Goal: Entertainment & Leisure: Consume media (video, audio)

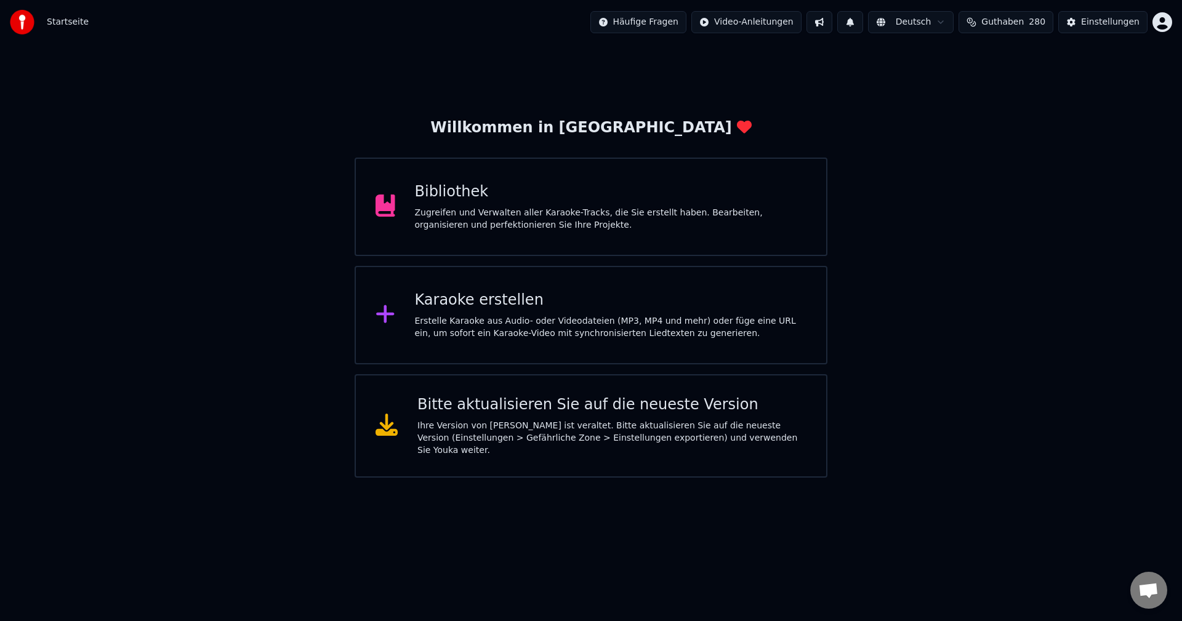
click at [439, 196] on div "Bibliothek" at bounding box center [611, 192] width 392 height 20
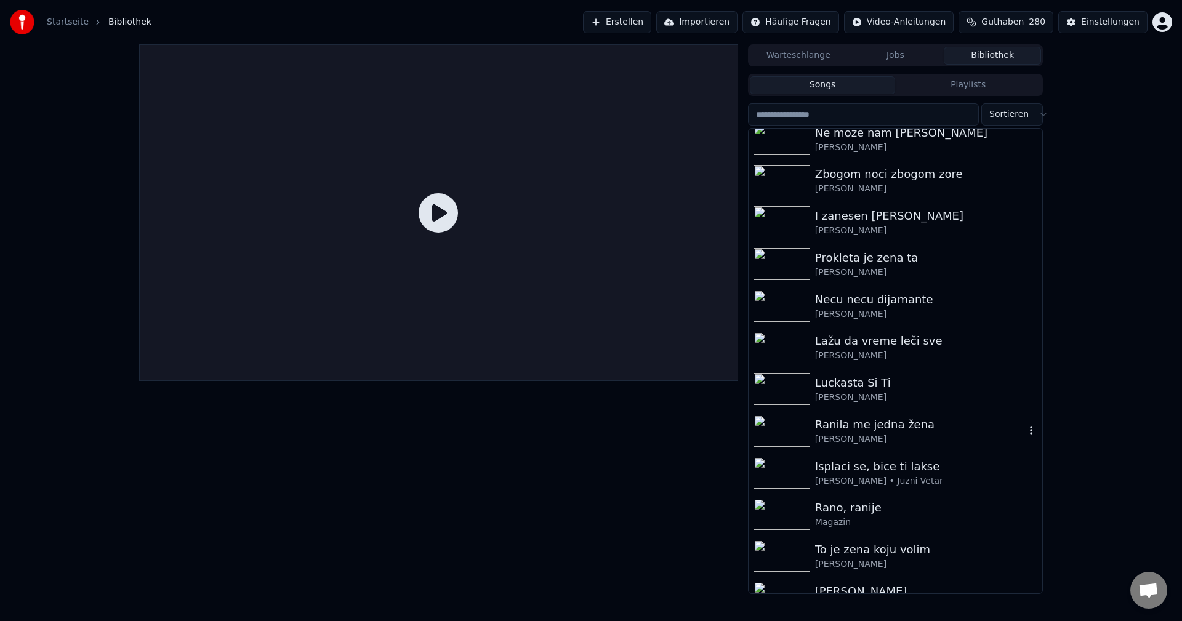
scroll to position [123, 0]
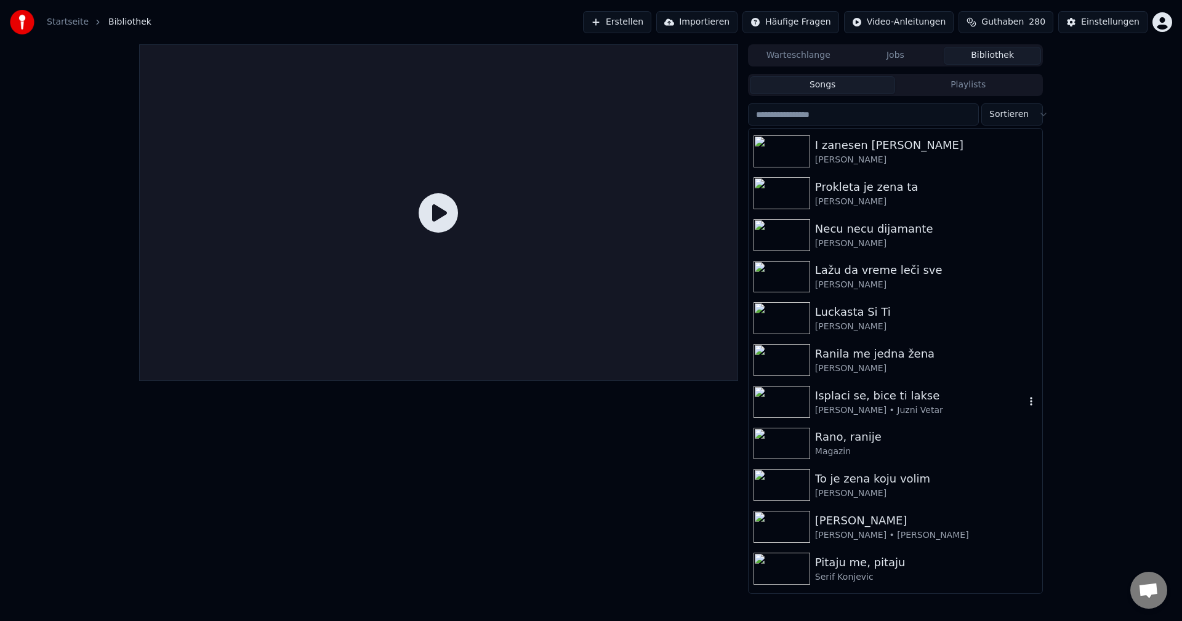
click at [769, 402] on img at bounding box center [782, 402] width 57 height 32
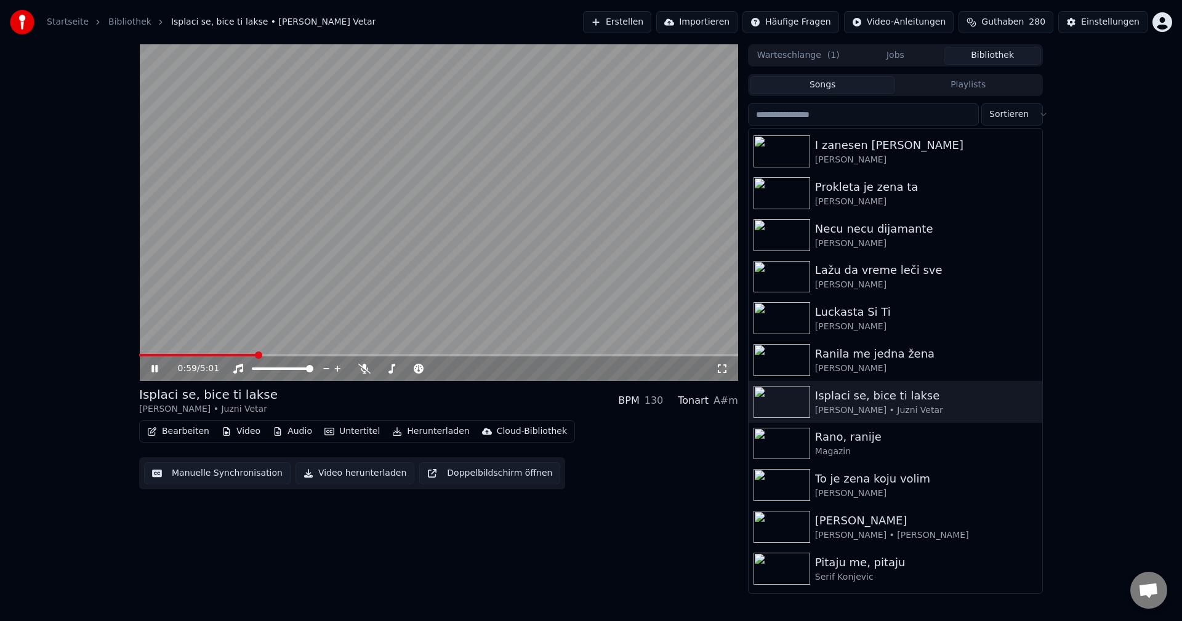
click at [146, 356] on span at bounding box center [198, 355] width 118 height 2
click at [773, 435] on img at bounding box center [782, 444] width 57 height 32
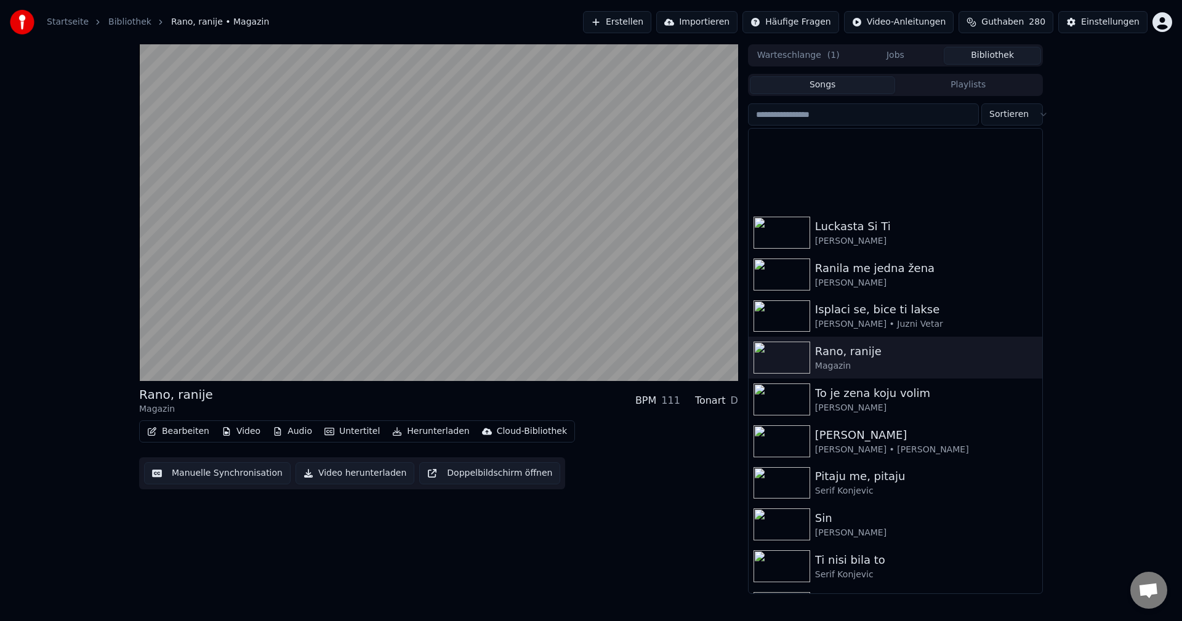
scroll to position [369, 0]
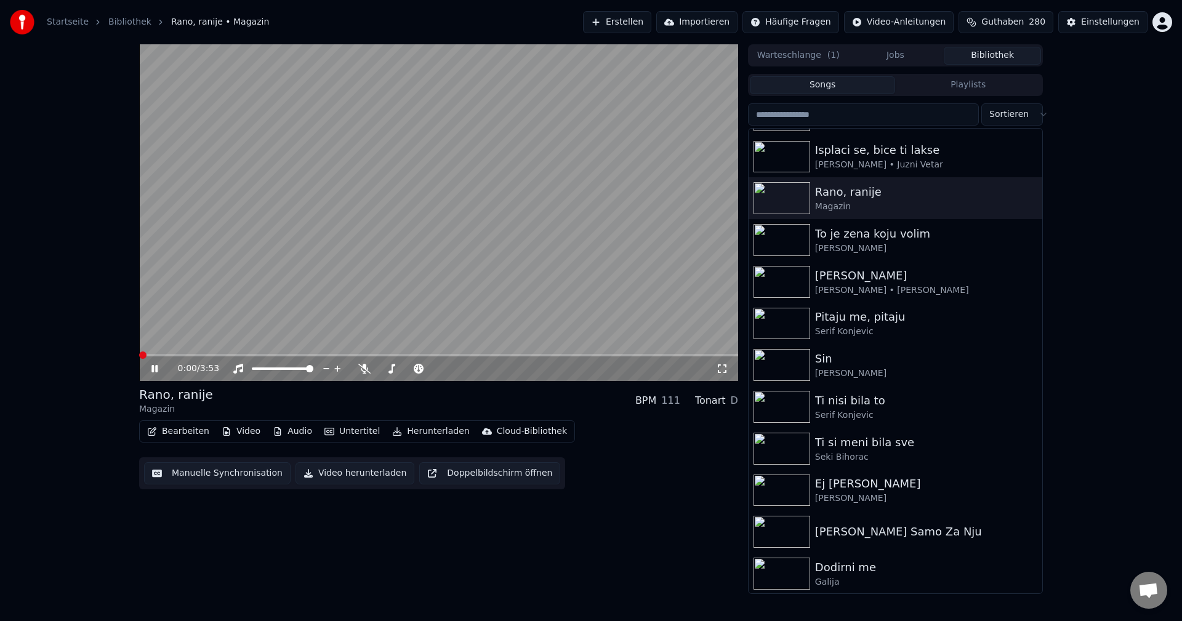
click at [139, 355] on span at bounding box center [142, 355] width 7 height 7
click at [141, 356] on span at bounding box center [157, 355] width 36 height 2
click at [139, 355] on span at bounding box center [142, 355] width 7 height 7
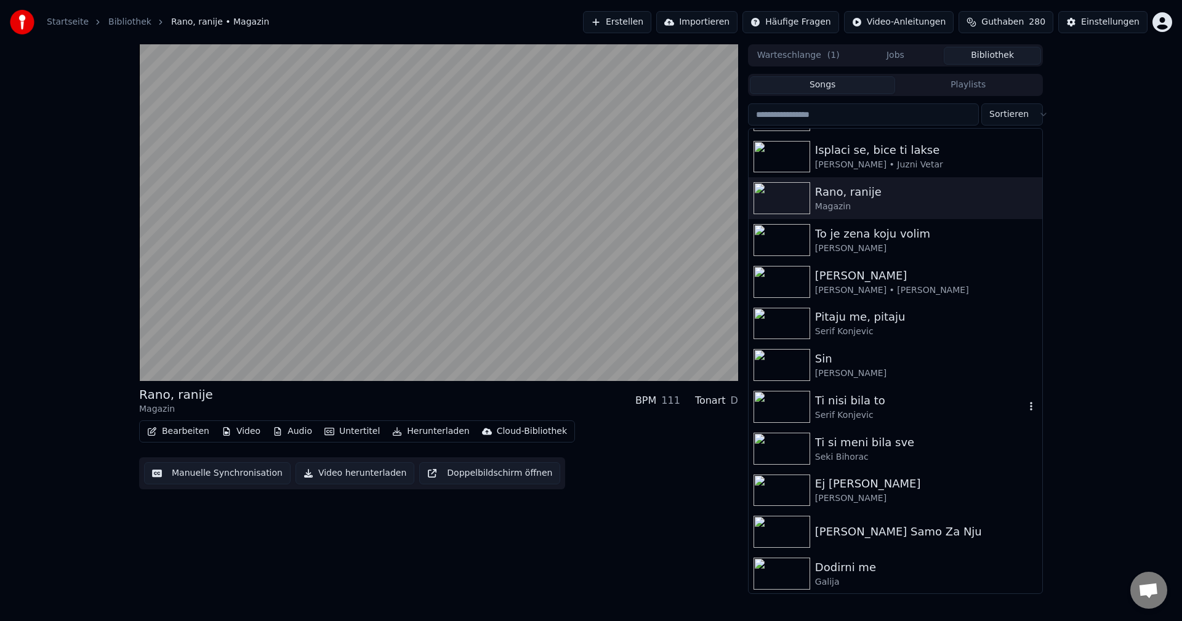
click at [768, 404] on img at bounding box center [782, 407] width 57 height 32
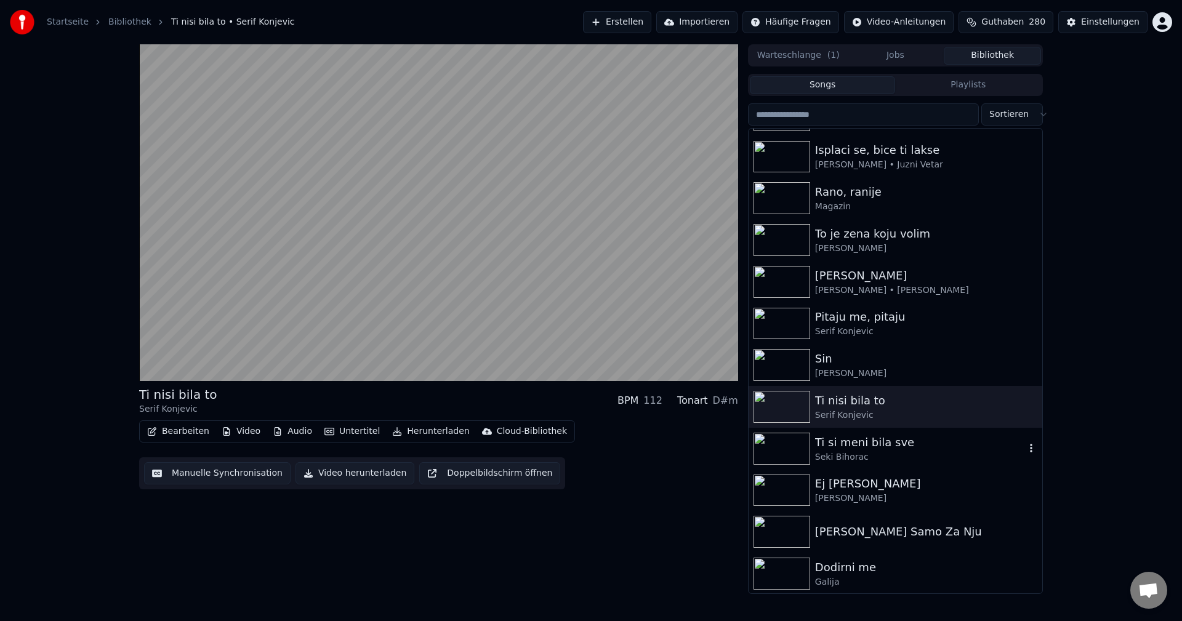
click at [782, 446] on img at bounding box center [782, 449] width 57 height 32
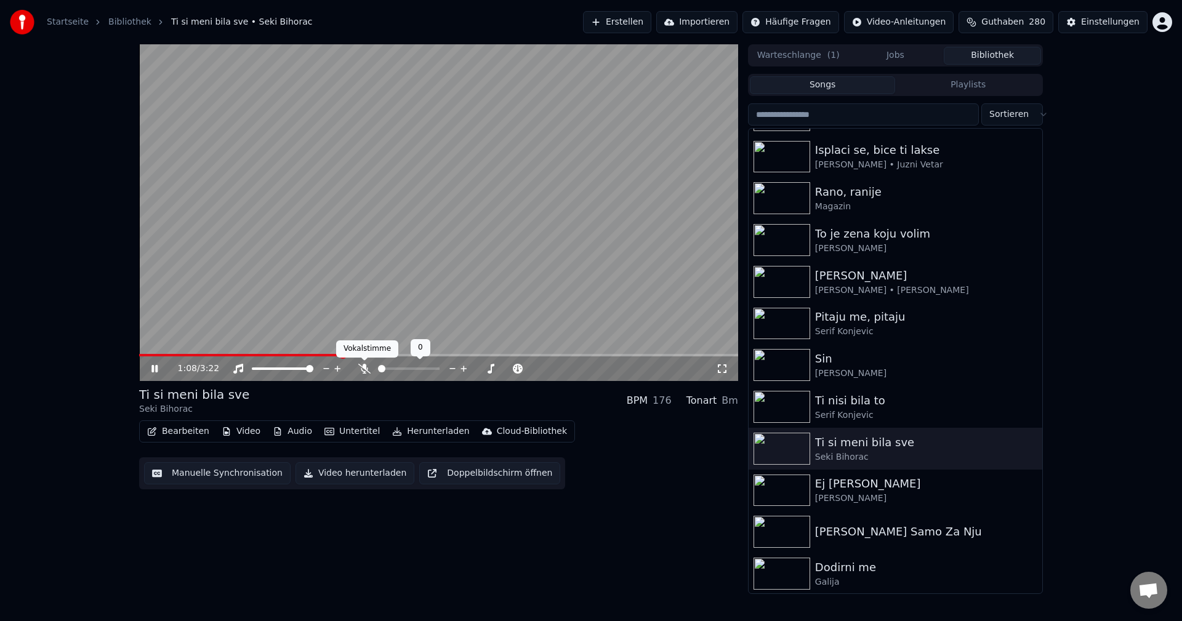
click at [362, 371] on icon at bounding box center [364, 369] width 12 height 10
click at [164, 354] on span at bounding box center [242, 355] width 207 height 2
click at [194, 355] on span at bounding box center [438, 355] width 599 height 2
click at [220, 355] on span at bounding box center [438, 355] width 599 height 2
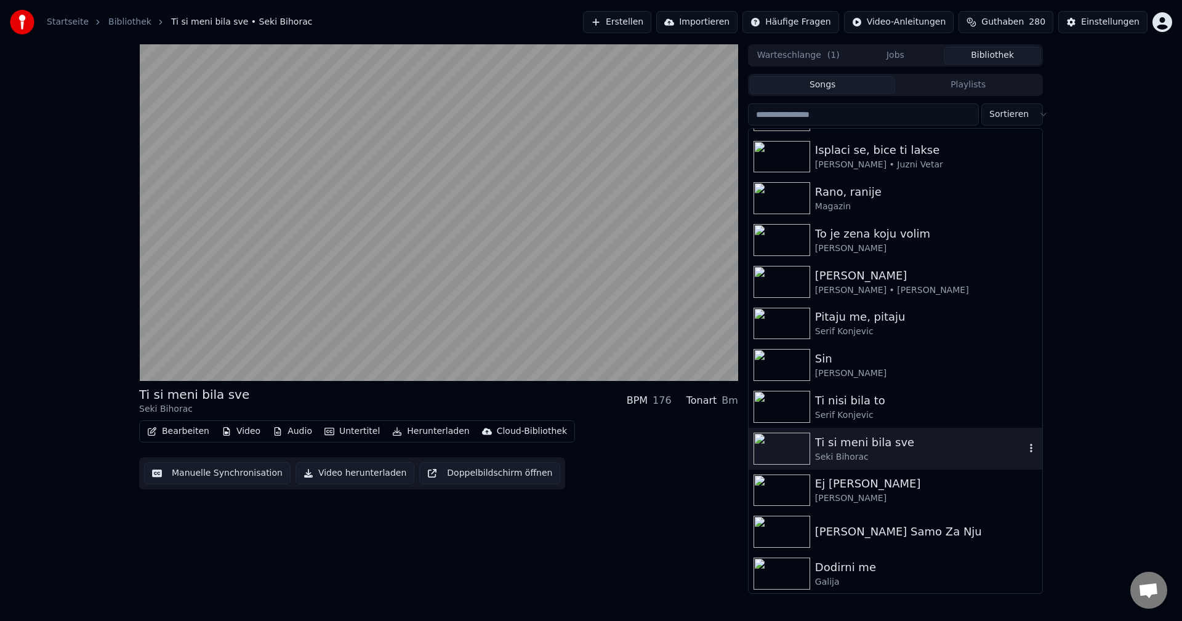
click at [776, 441] on img at bounding box center [782, 449] width 57 height 32
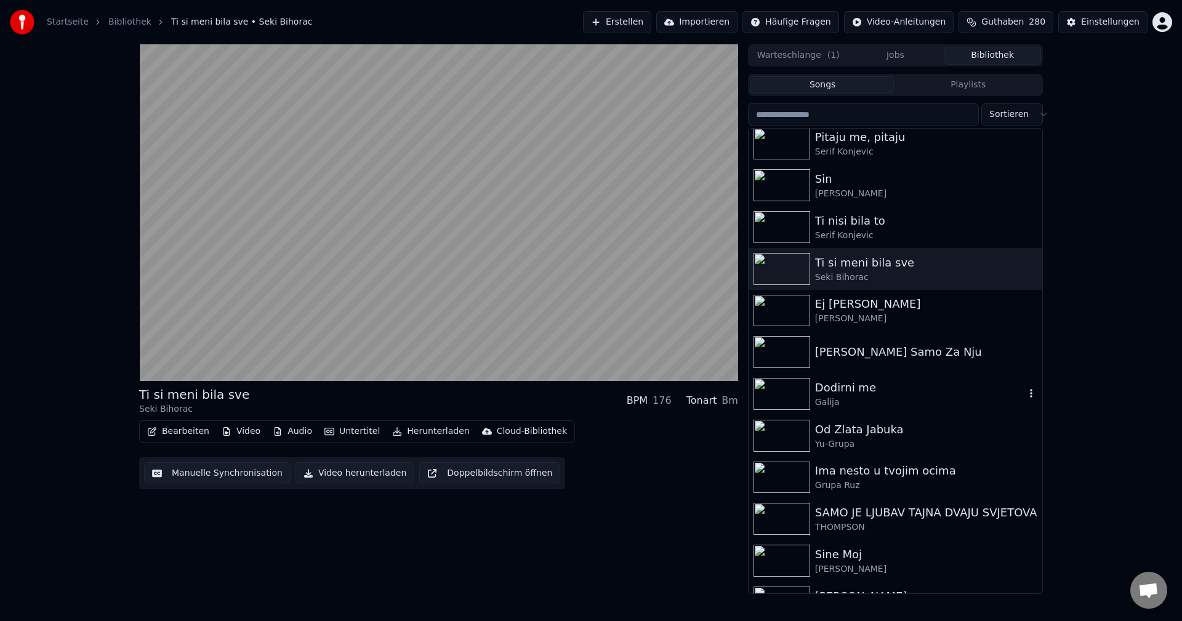
scroll to position [554, 0]
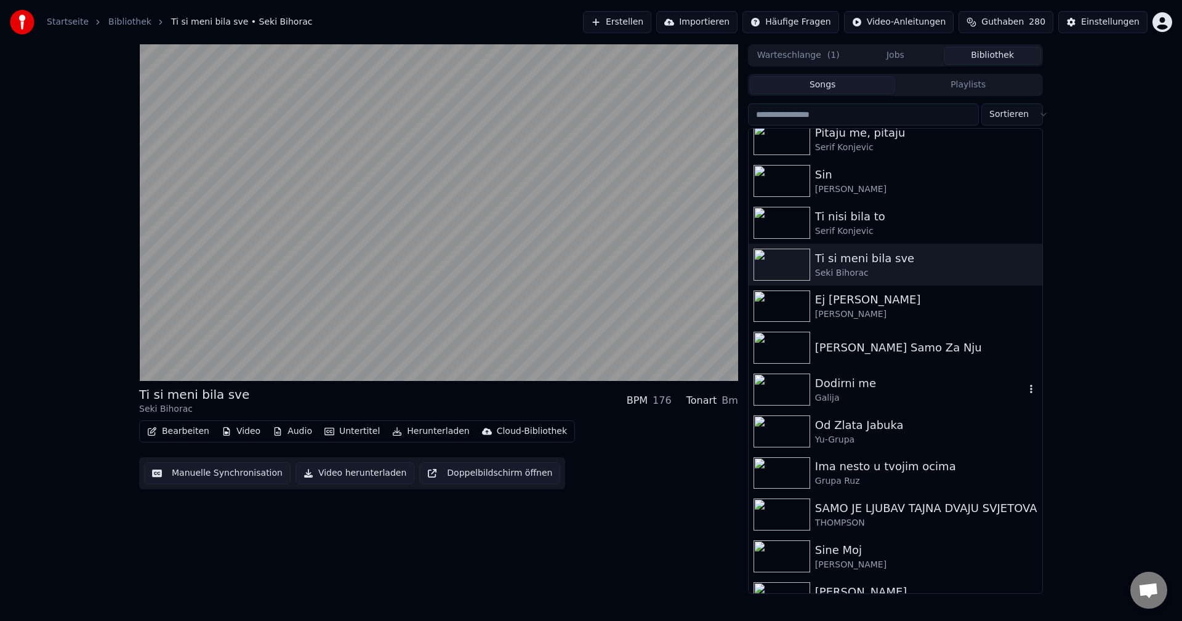
click at [789, 384] on img at bounding box center [782, 390] width 57 height 32
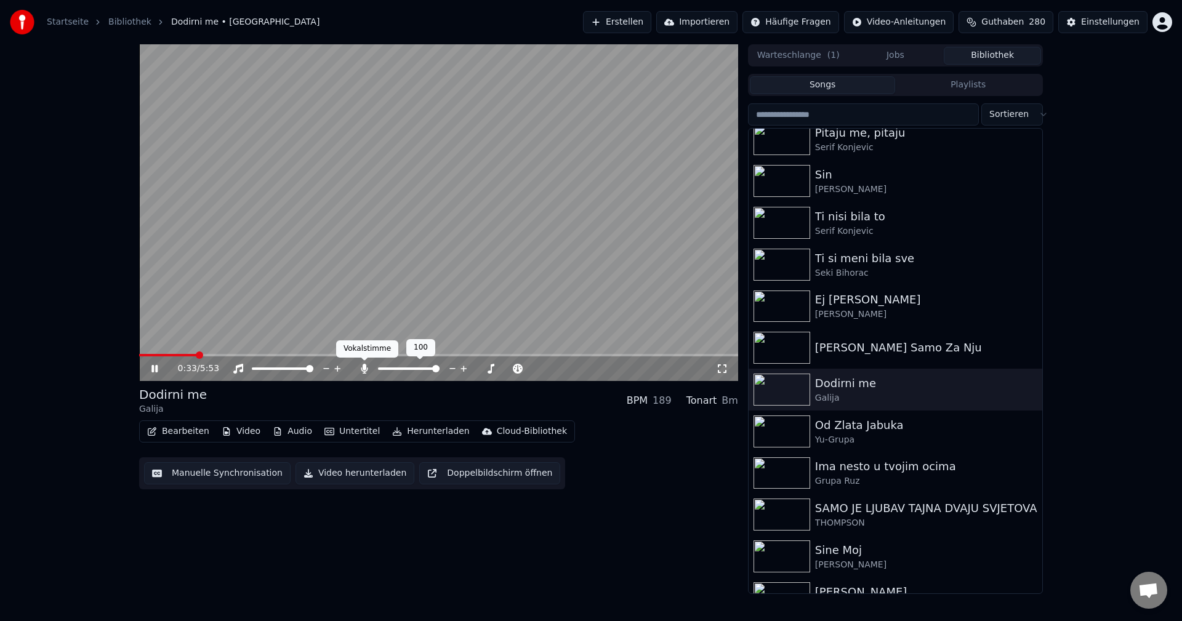
click at [364, 369] on icon at bounding box center [364, 369] width 7 height 10
click at [140, 356] on span at bounding box center [140, 355] width 2 height 2
click at [175, 354] on span at bounding box center [438, 355] width 599 height 2
click at [190, 354] on span at bounding box center [179, 355] width 81 height 2
click at [179, 356] on span at bounding box center [166, 355] width 54 height 2
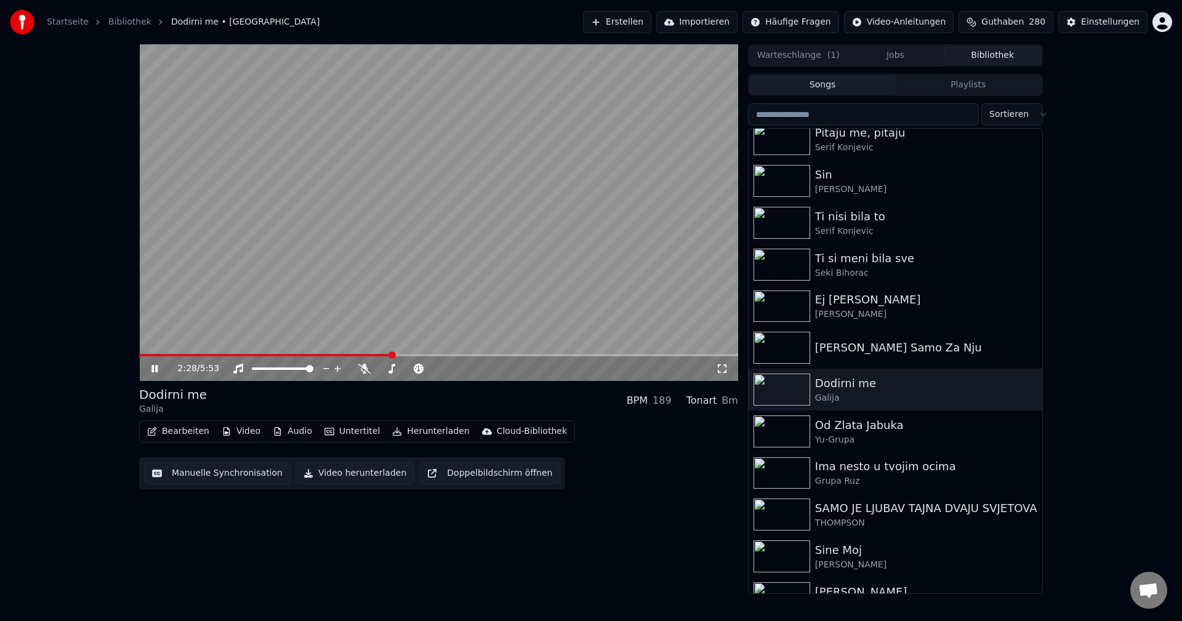
click at [154, 356] on span at bounding box center [265, 355] width 252 height 2
click at [142, 356] on span at bounding box center [359, 355] width 441 height 2
click at [779, 428] on img at bounding box center [782, 432] width 57 height 32
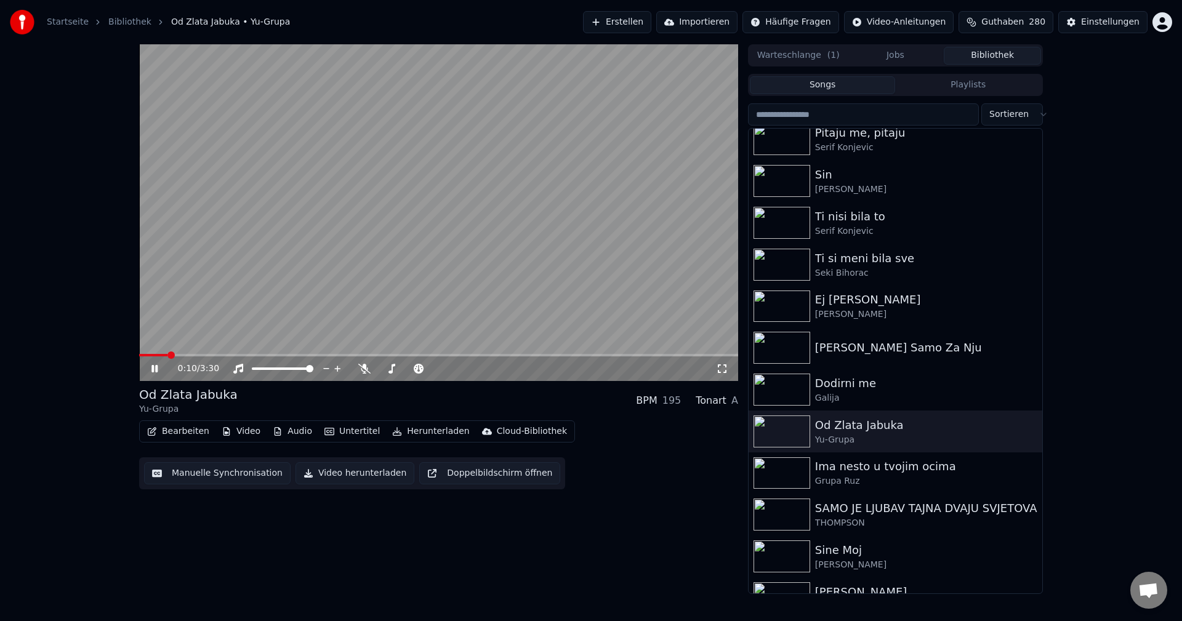
click at [167, 356] on span at bounding box center [153, 355] width 28 height 2
click at [182, 355] on span at bounding box center [160, 355] width 43 height 2
click at [161, 356] on span at bounding box center [150, 355] width 23 height 2
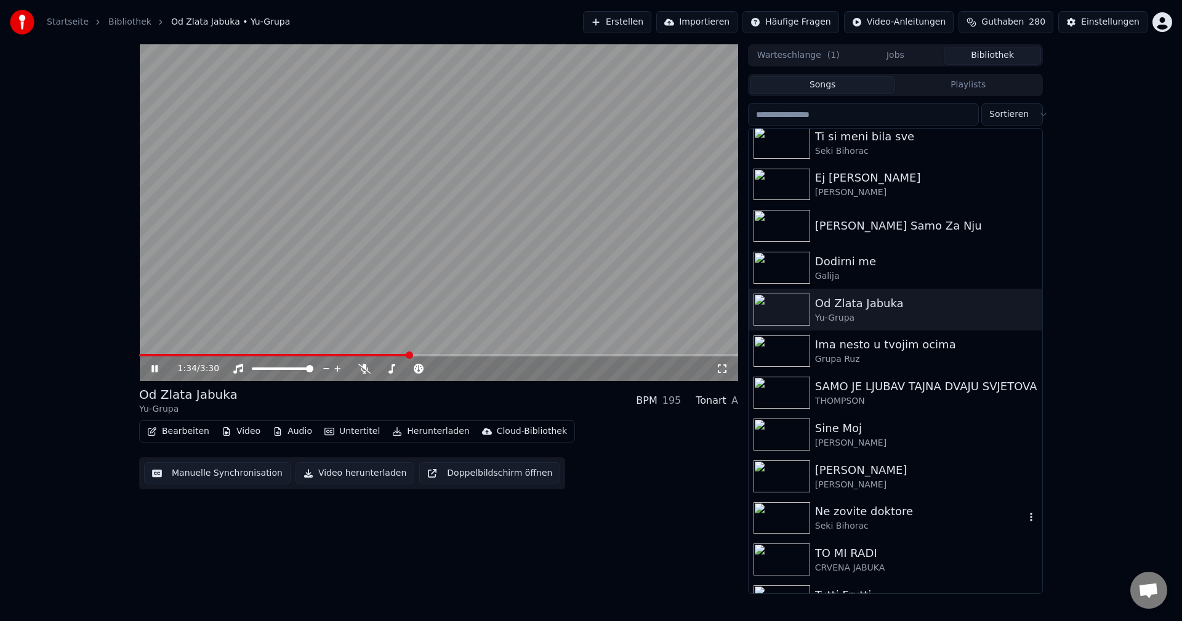
scroll to position [677, 0]
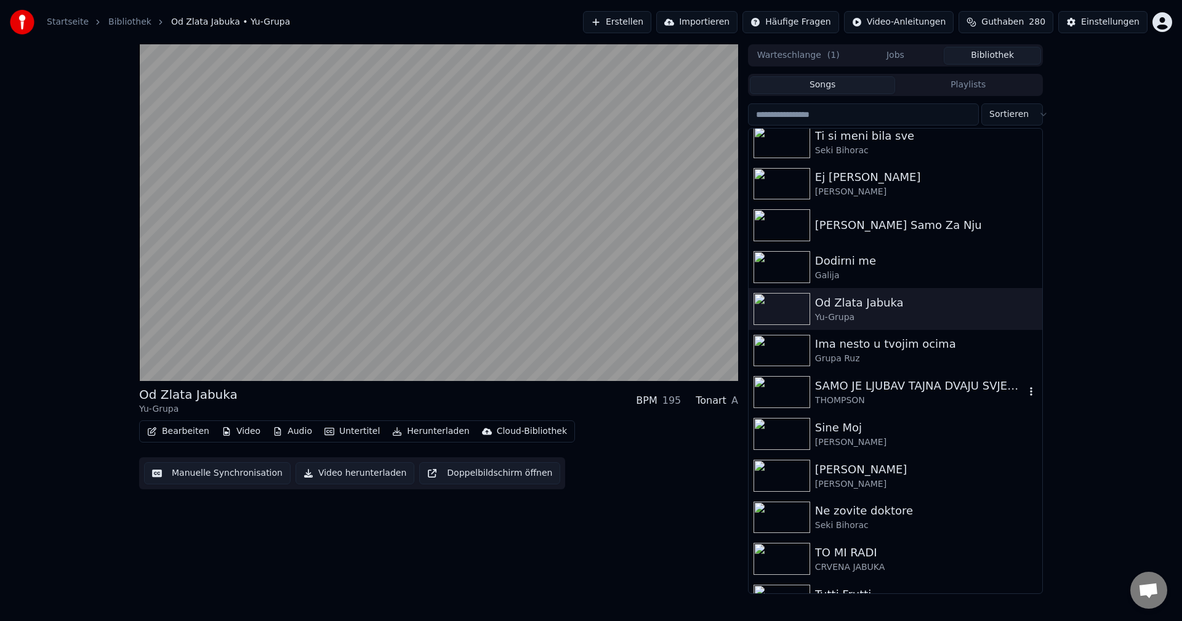
click at [779, 388] on img at bounding box center [782, 392] width 57 height 32
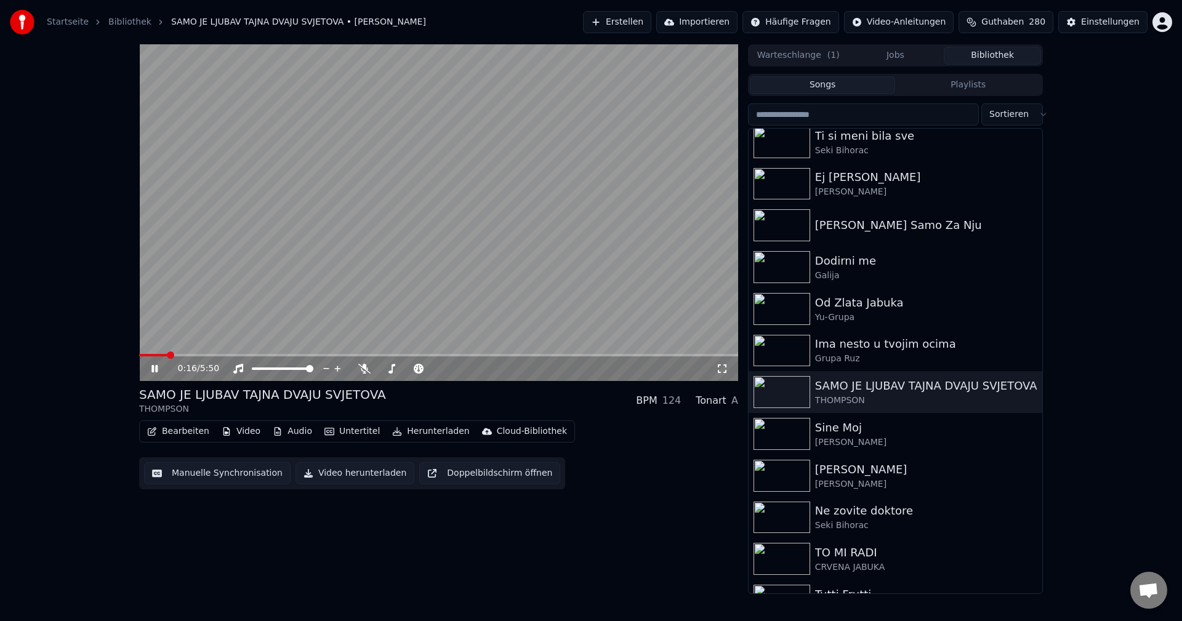
click at [148, 356] on span at bounding box center [153, 355] width 28 height 2
click at [151, 356] on span at bounding box center [145, 355] width 12 height 2
click at [149, 355] on span at bounding box center [144, 355] width 10 height 2
click at [151, 355] on span at bounding box center [183, 355] width 89 height 2
click at [153, 356] on span at bounding box center [159, 355] width 41 height 2
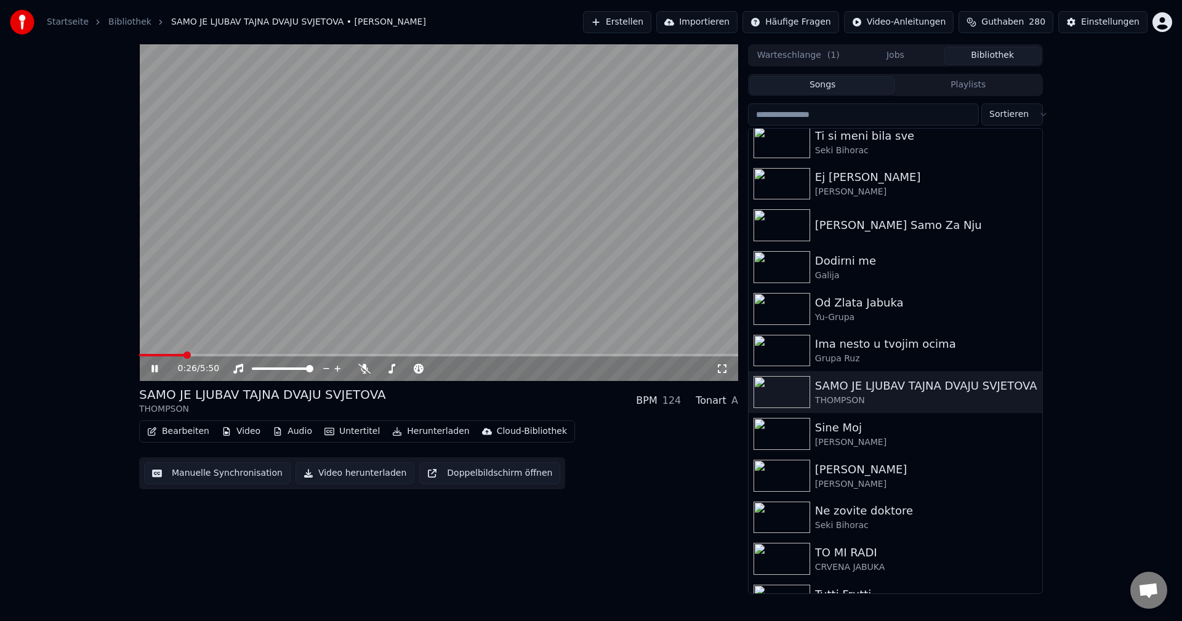
click at [156, 353] on video at bounding box center [438, 212] width 599 height 337
click at [156, 355] on span at bounding box center [147, 355] width 17 height 2
drag, startPoint x: 241, startPoint y: 305, endPoint x: 424, endPoint y: 343, distance: 186.7
click at [242, 305] on video at bounding box center [438, 212] width 599 height 337
click at [152, 356] on span at bounding box center [172, 355] width 66 height 2
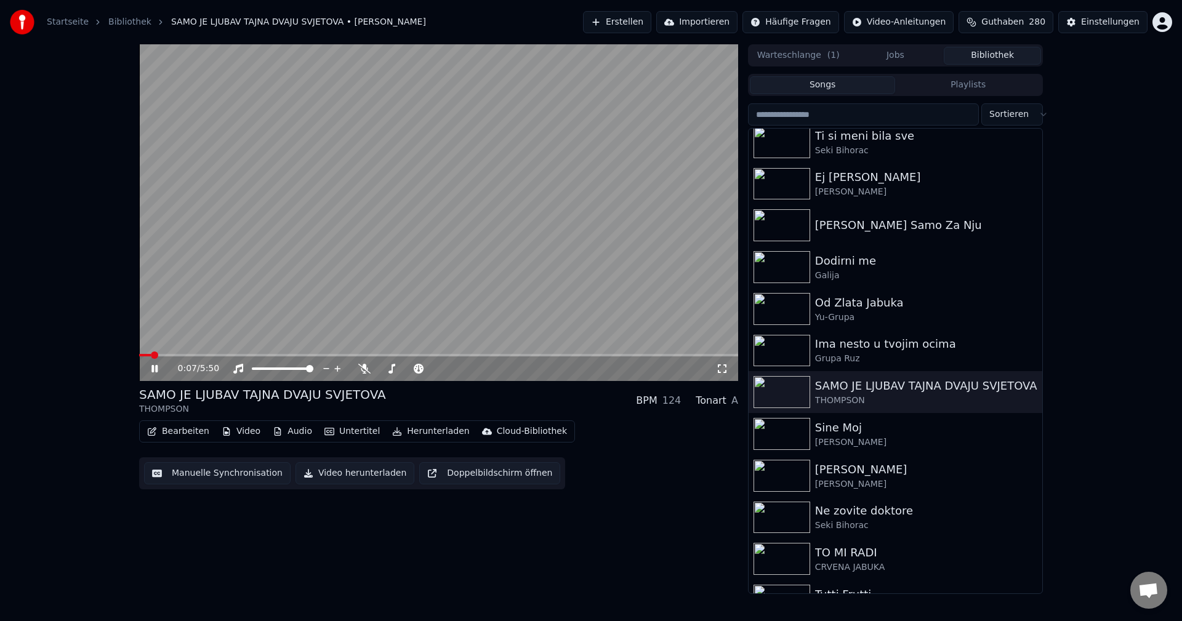
click at [151, 356] on span at bounding box center [145, 355] width 12 height 2
click at [360, 372] on icon at bounding box center [364, 369] width 12 height 10
click at [440, 354] on span at bounding box center [438, 355] width 599 height 2
click at [460, 355] on span at bounding box center [438, 355] width 599 height 2
click at [446, 355] on span at bounding box center [301, 355] width 324 height 2
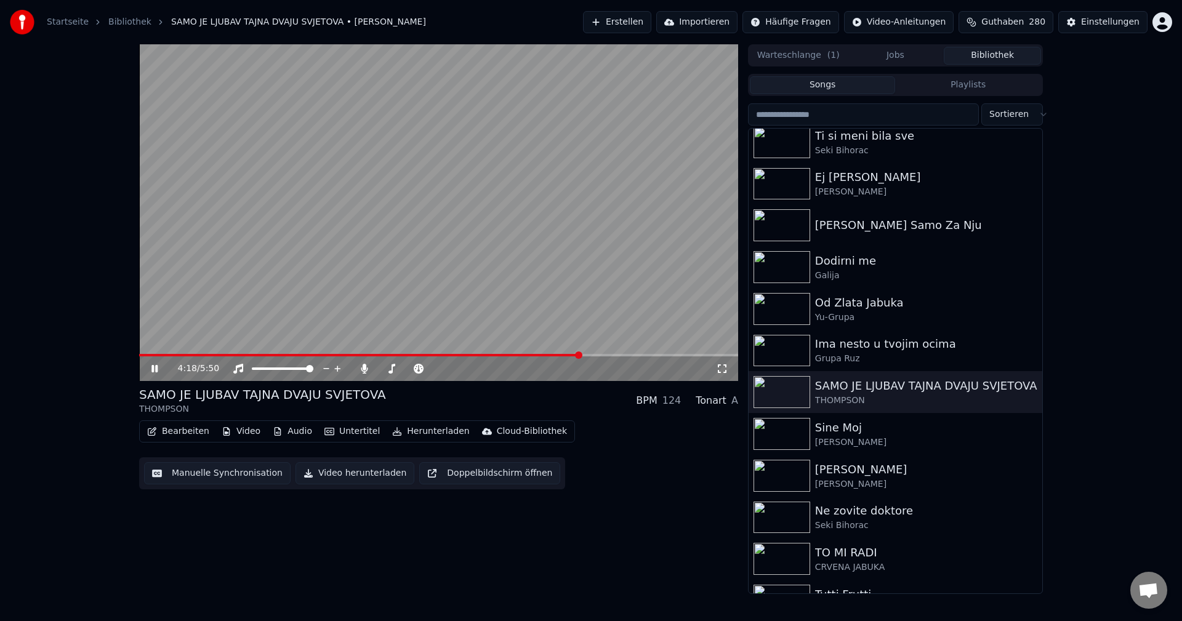
click at [581, 356] on span at bounding box center [438, 355] width 599 height 2
click at [600, 356] on span at bounding box center [438, 355] width 599 height 2
click at [587, 356] on span at bounding box center [369, 355] width 461 height 2
click at [649, 355] on span at bounding box center [438, 355] width 599 height 2
click at [664, 356] on span at bounding box center [438, 355] width 599 height 2
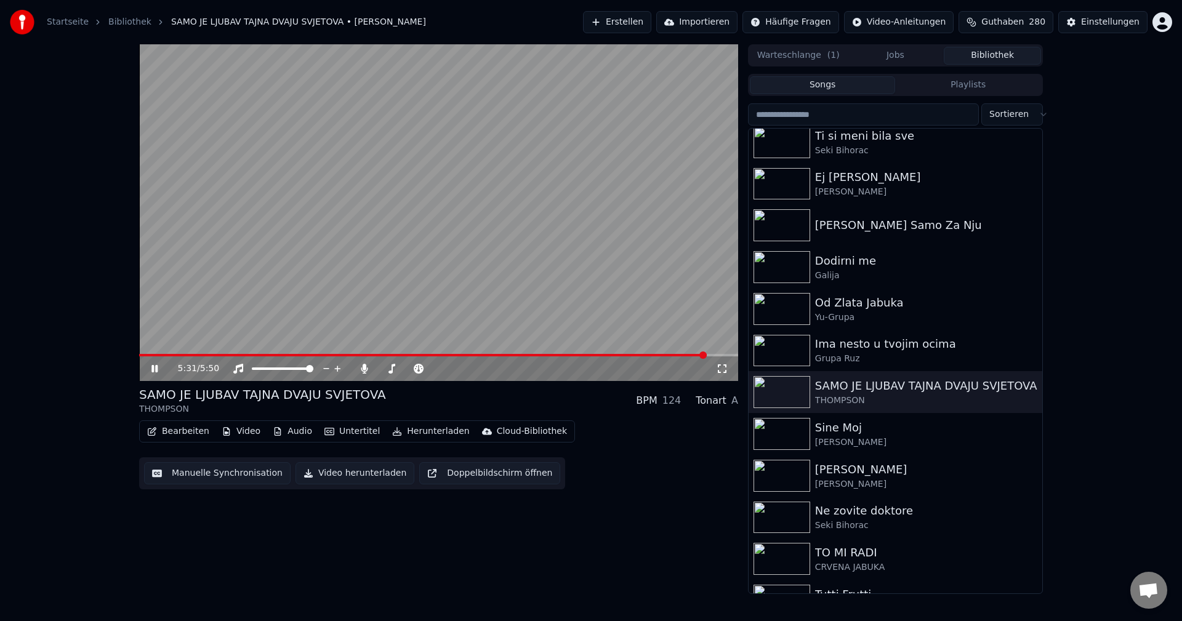
click at [148, 355] on span at bounding box center [423, 355] width 568 height 2
click at [368, 368] on icon at bounding box center [364, 369] width 7 height 10
click at [155, 356] on span at bounding box center [146, 355] width 15 height 2
click at [155, 355] on span at bounding box center [146, 355] width 15 height 2
click at [147, 356] on span at bounding box center [273, 355] width 269 height 2
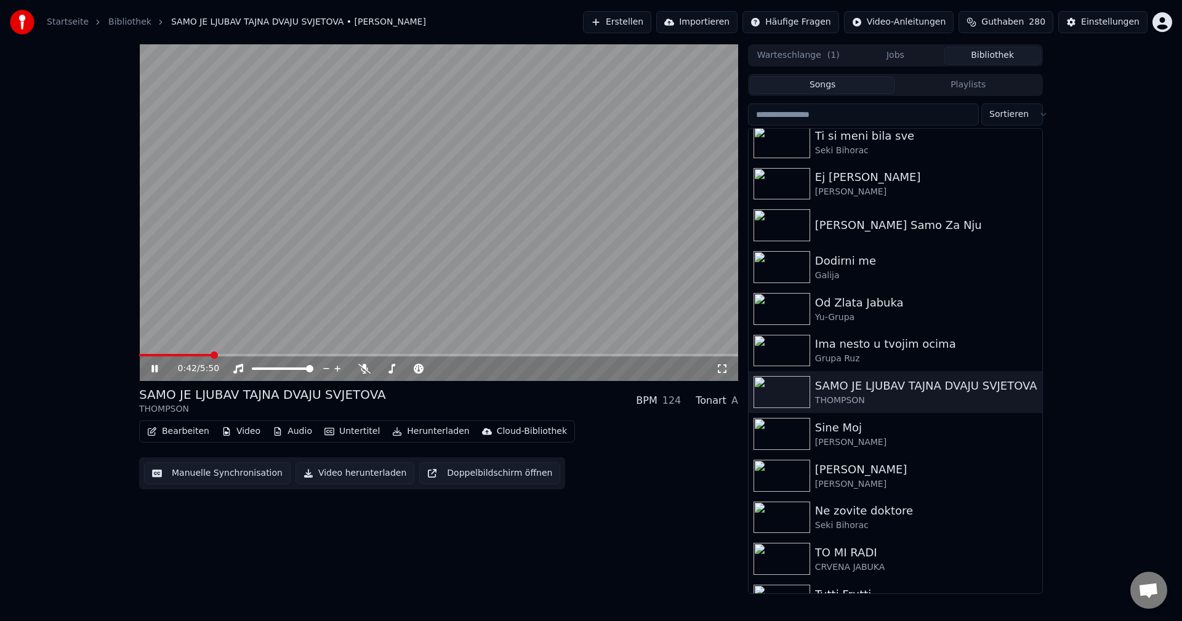
click at [152, 356] on span at bounding box center [175, 355] width 73 height 2
click at [148, 356] on span at bounding box center [143, 355] width 9 height 2
click at [609, 355] on span at bounding box center [374, 355] width 470 height 2
click at [567, 354] on span at bounding box center [375, 355] width 473 height 2
drag, startPoint x: 366, startPoint y: 374, endPoint x: 532, endPoint y: 392, distance: 167.2
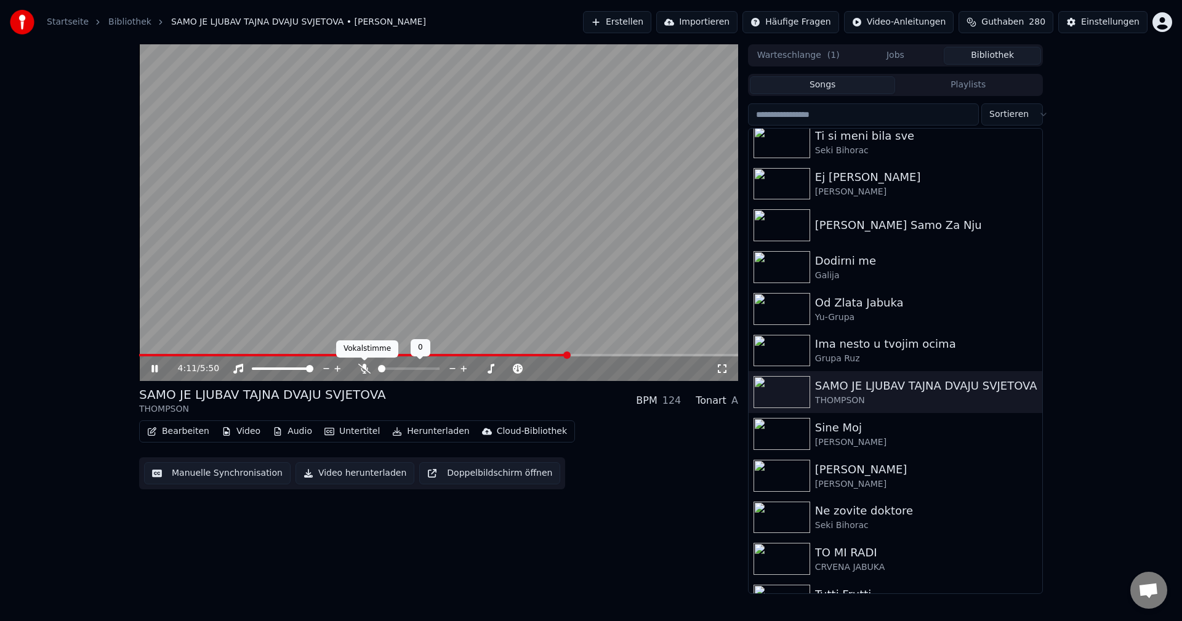
click at [367, 374] on icon at bounding box center [364, 369] width 12 height 10
click at [783, 435] on img at bounding box center [782, 434] width 57 height 32
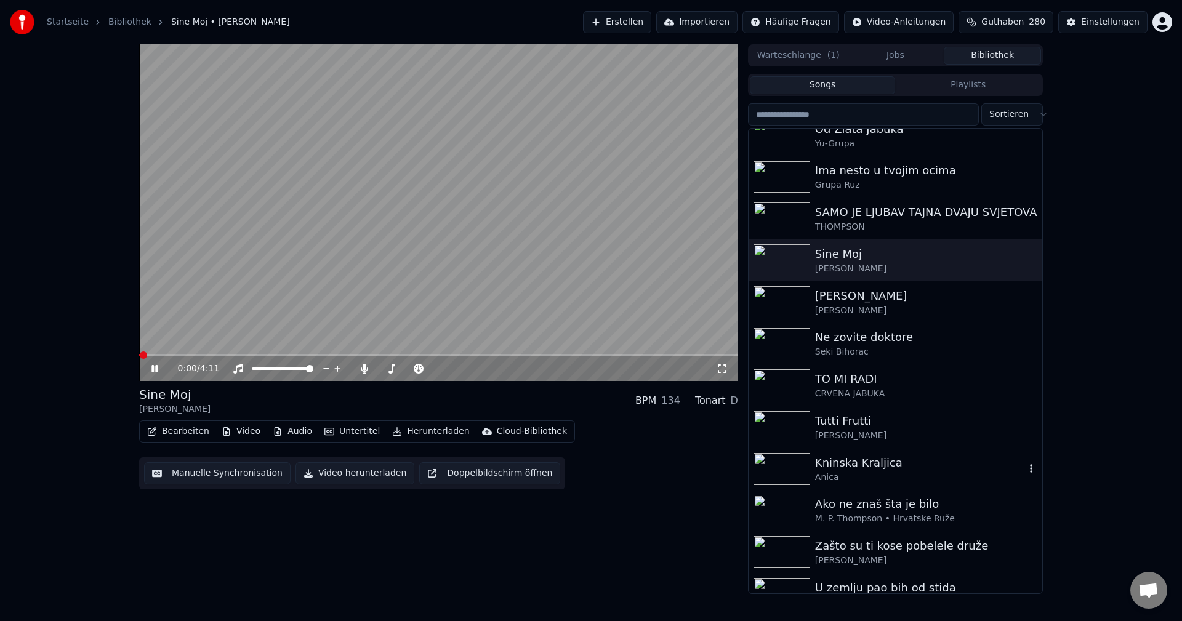
scroll to position [862, 0]
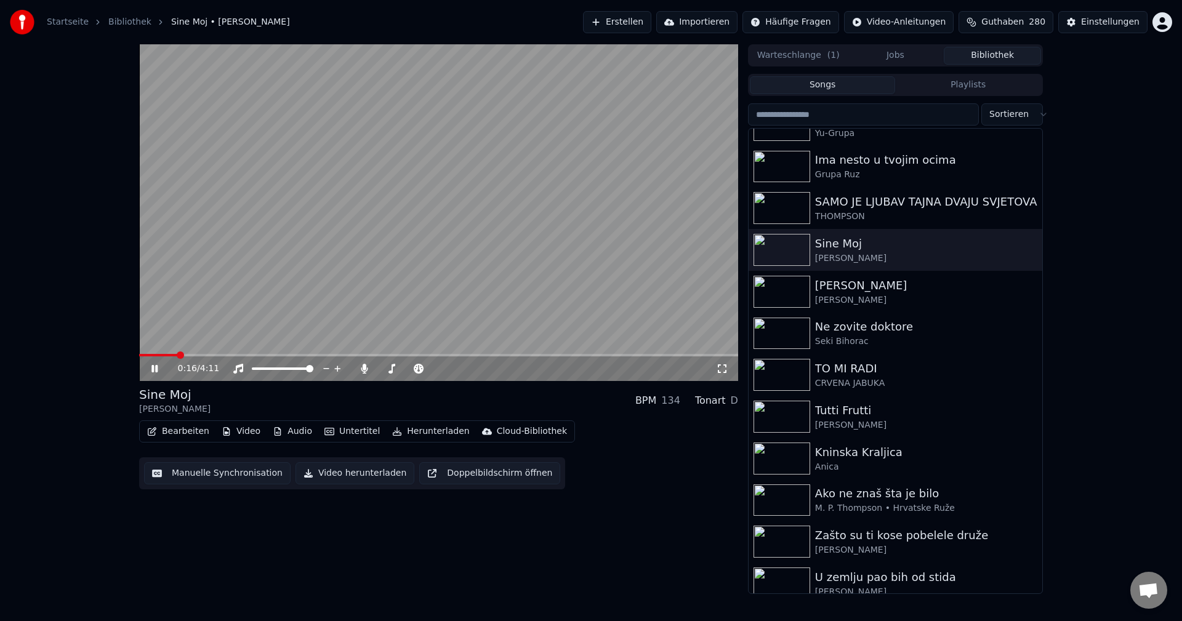
click at [177, 356] on span at bounding box center [438, 355] width 599 height 2
click at [164, 353] on video at bounding box center [438, 212] width 599 height 337
click at [160, 353] on video at bounding box center [438, 212] width 599 height 337
click at [163, 355] on span at bounding box center [197, 355] width 116 height 2
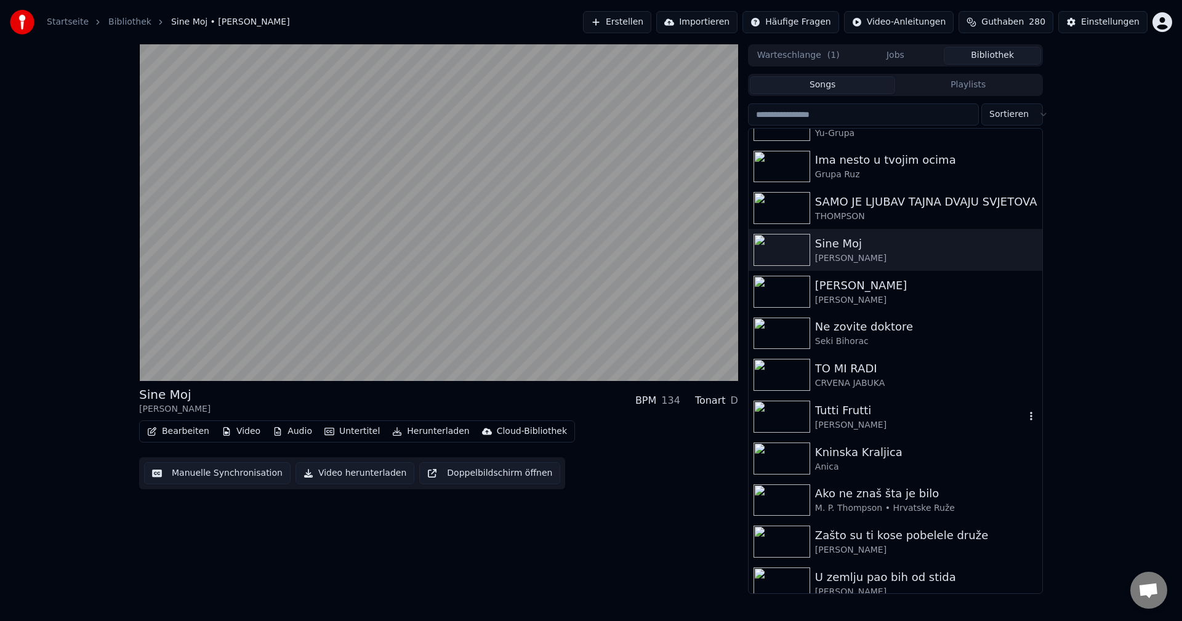
click at [786, 417] on img at bounding box center [782, 417] width 57 height 32
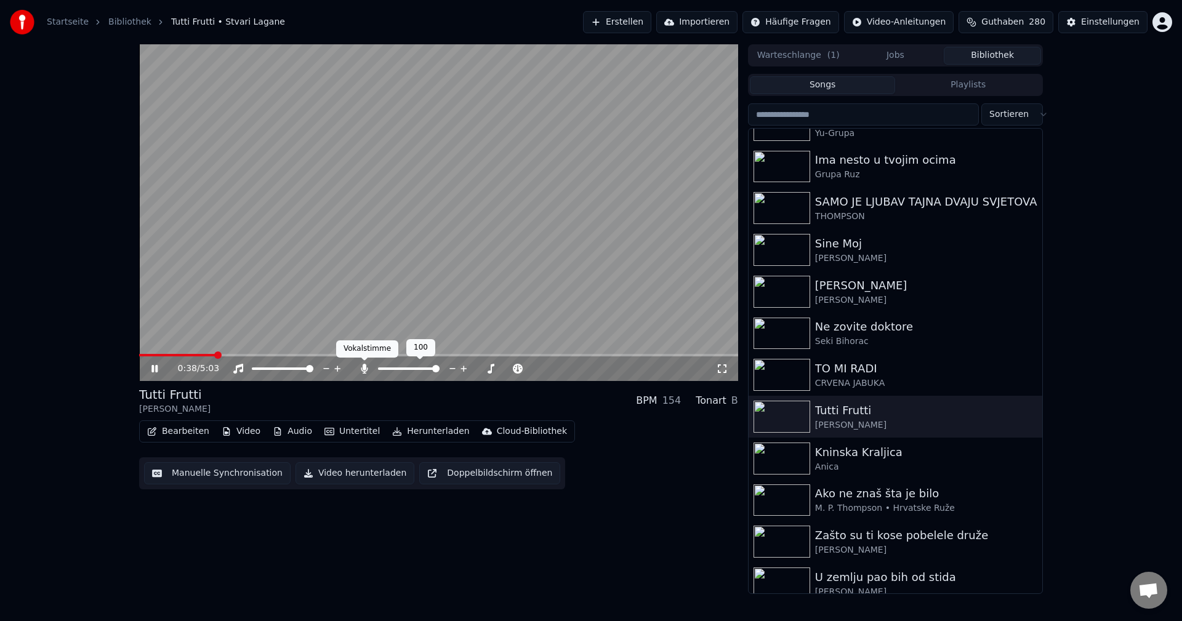
drag, startPoint x: 364, startPoint y: 369, endPoint x: 349, endPoint y: 371, distance: 15.5
click at [364, 369] on icon at bounding box center [364, 369] width 7 height 10
click at [176, 356] on span at bounding box center [158, 355] width 38 height 2
click at [180, 357] on div "0:42 / 5:03" at bounding box center [438, 368] width 599 height 25
click at [192, 354] on span at bounding box center [182, 355] width 86 height 2
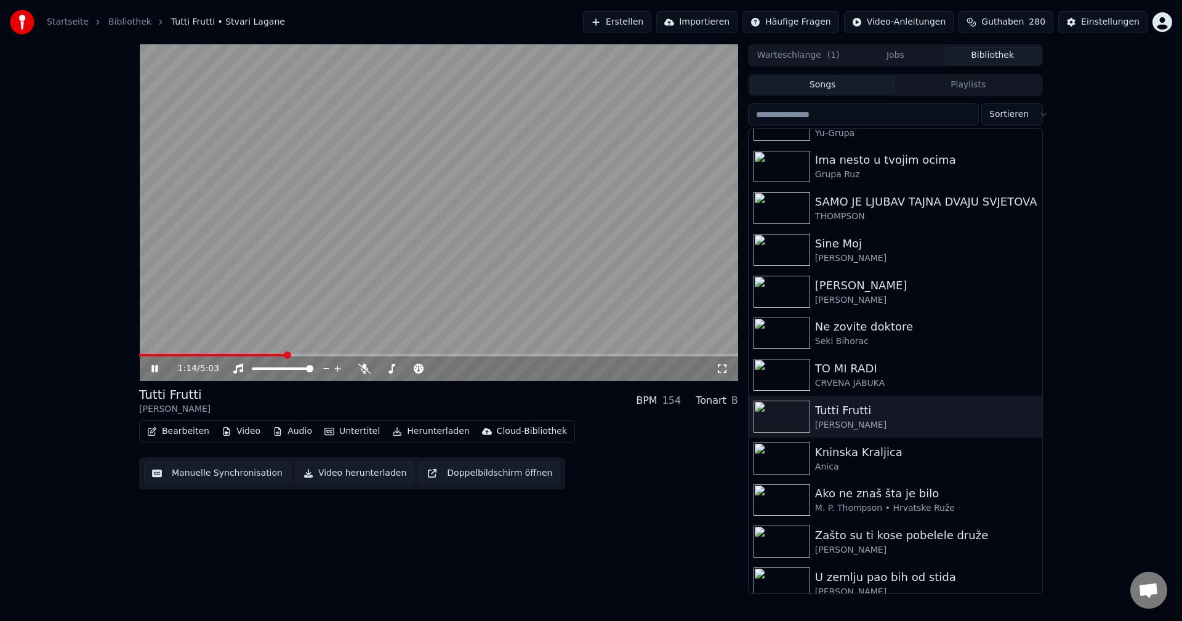
click at [161, 355] on span at bounding box center [212, 355] width 147 height 2
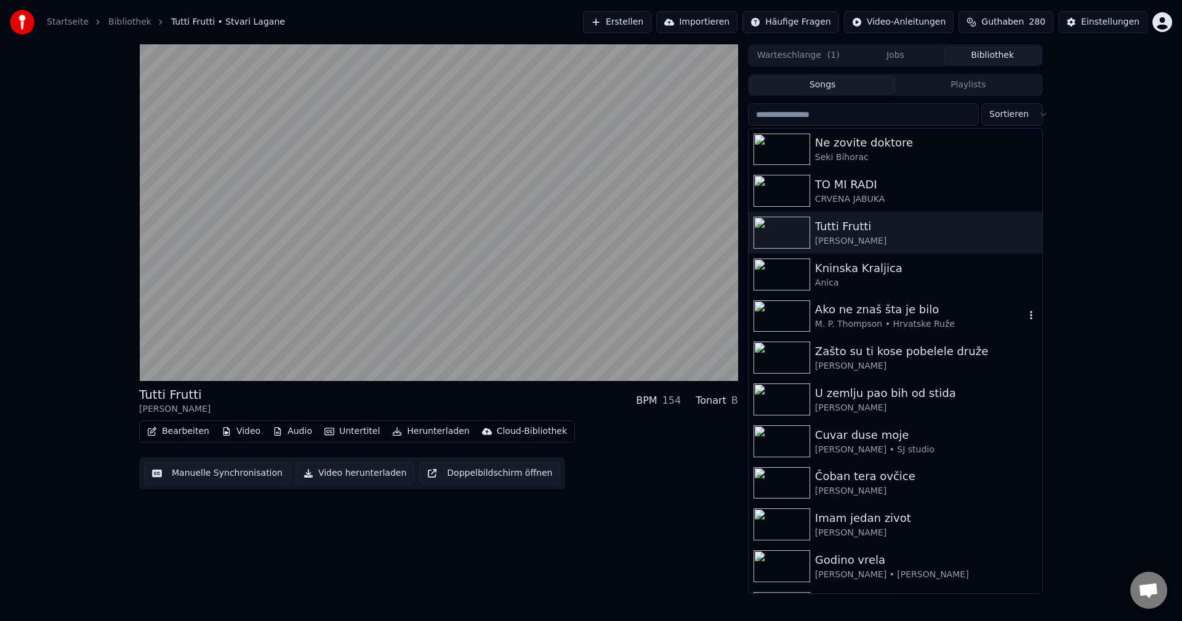
click at [792, 321] on img at bounding box center [782, 316] width 57 height 32
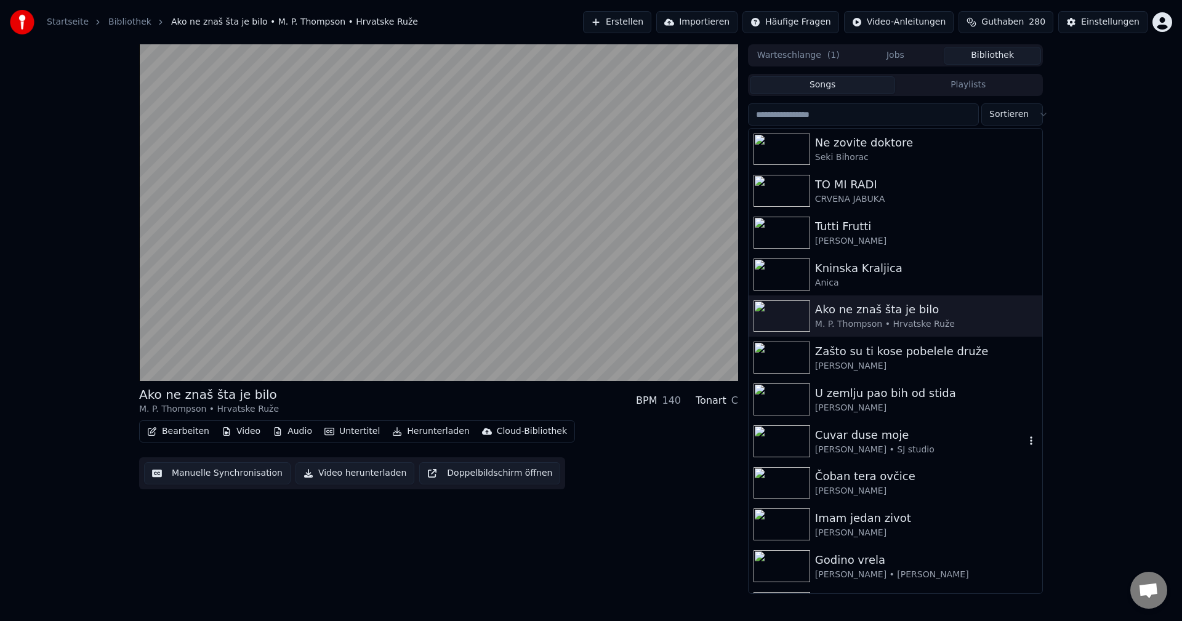
click at [784, 431] on img at bounding box center [782, 441] width 57 height 32
